Goal: Task Accomplishment & Management: Use online tool/utility

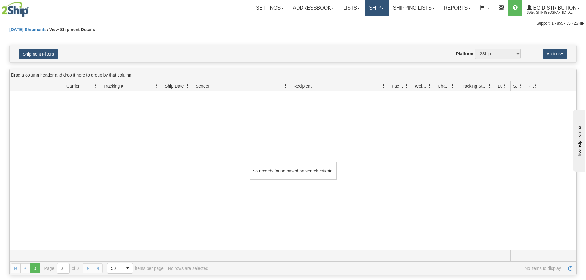
click at [372, 3] on link "Ship" at bounding box center [377, 7] width 24 height 15
click at [367, 22] on link "Ship Screen" at bounding box center [364, 22] width 49 height 8
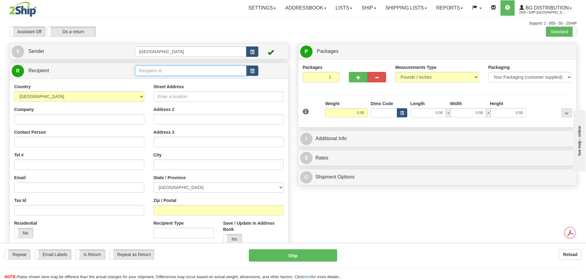
click at [141, 72] on input "text" at bounding box center [190, 71] width 111 height 10
click at [158, 71] on input "text" at bounding box center [190, 71] width 111 height 10
click at [163, 79] on div "52000" at bounding box center [190, 80] width 106 height 7
type input "52000"
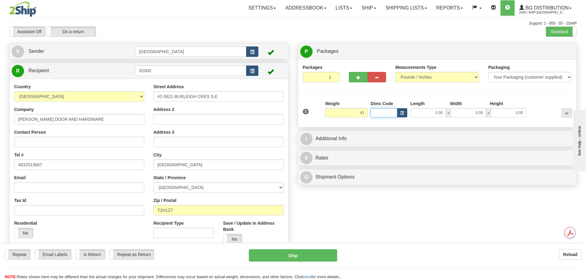
type input "41.00"
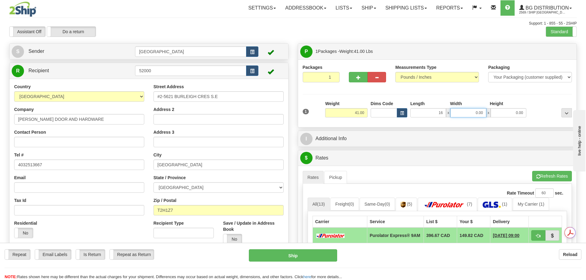
type input "16.00"
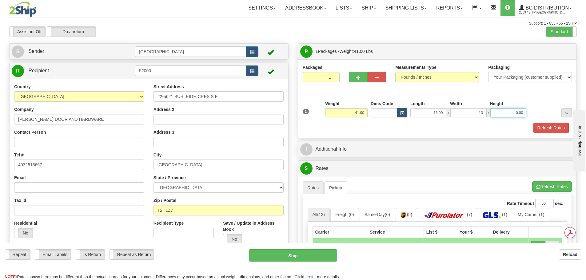
type input "13.00"
type input "10.00"
click at [542, 129] on button "Refresh Rates" at bounding box center [551, 128] width 35 height 10
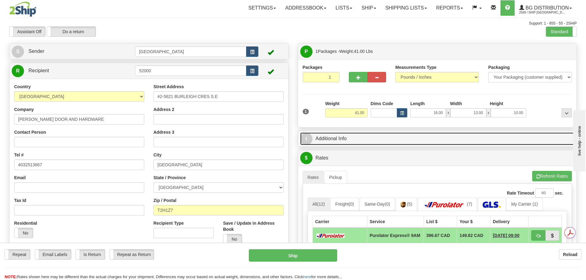
click at [437, 136] on link "I Additional Info" at bounding box center [437, 139] width 275 height 13
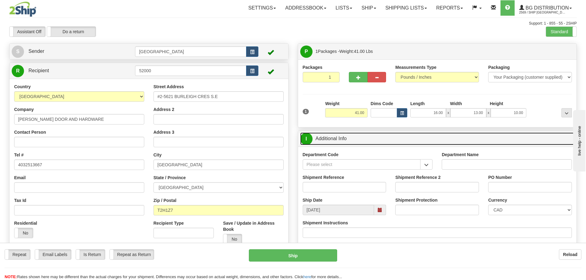
scroll to position [31, 0]
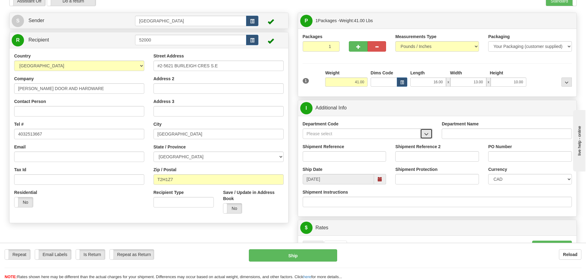
click at [422, 134] on button "button" at bounding box center [426, 134] width 12 height 10
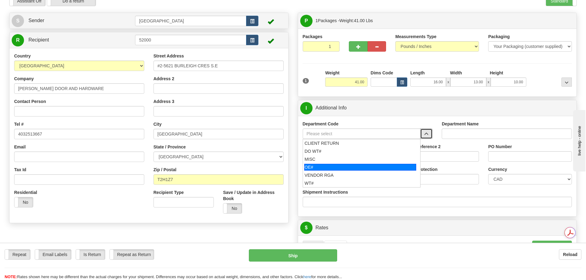
click at [349, 169] on div "OE#" at bounding box center [360, 167] width 112 height 7
type input "OE#"
type input "ORDERS"
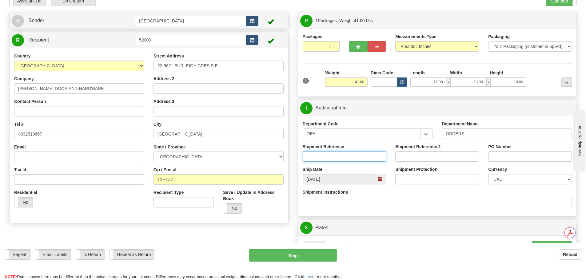
drag, startPoint x: 342, startPoint y: 159, endPoint x: 338, endPoint y: 161, distance: 4.8
click at [342, 159] on input "Shipment Reference" at bounding box center [345, 156] width 84 height 10
type input "90040698-00"
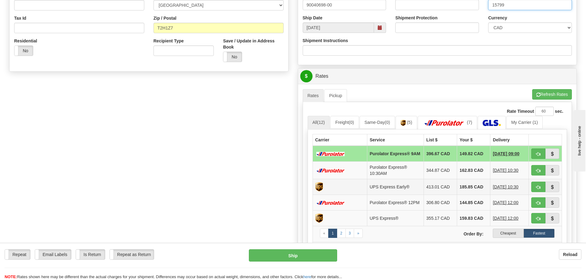
scroll to position [185, 0]
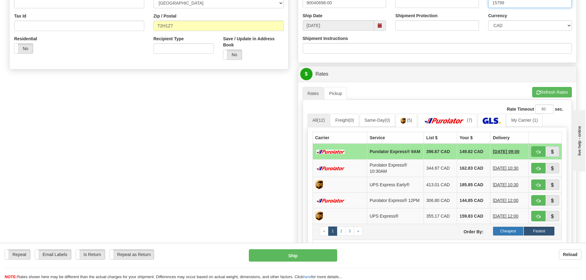
type input "15799"
click at [514, 236] on label "Cheapest" at bounding box center [508, 231] width 31 height 9
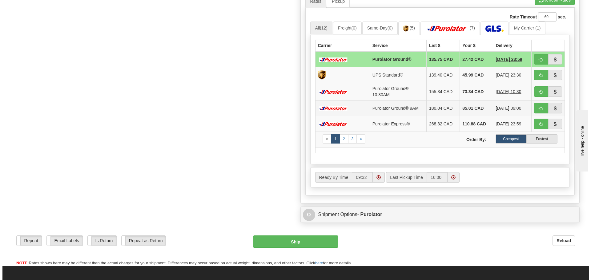
scroll to position [308, 0]
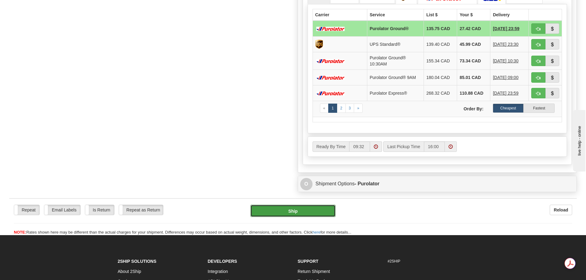
click at [324, 210] on button "Ship" at bounding box center [293, 211] width 85 height 12
type input "260"
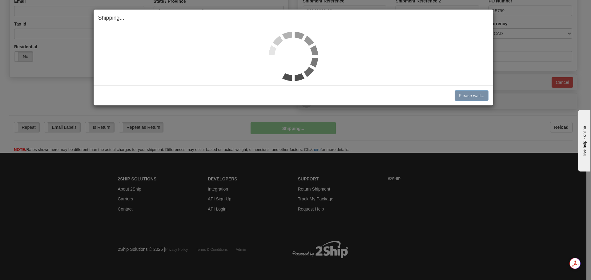
scroll to position [177, 0]
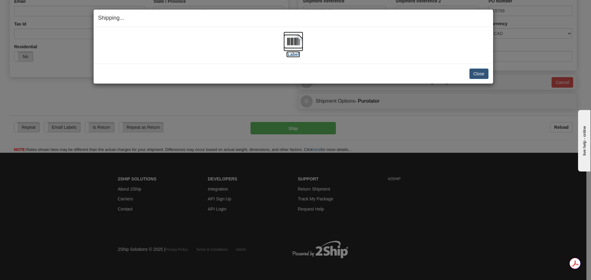
click at [297, 45] on img at bounding box center [293, 42] width 20 height 20
